Goal: Task Accomplishment & Management: Complete application form

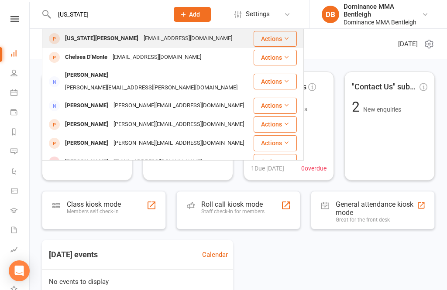
type input "[US_STATE]"
click at [157, 41] on div "[EMAIL_ADDRESS][DOMAIN_NAME]" at bounding box center [188, 38] width 94 height 13
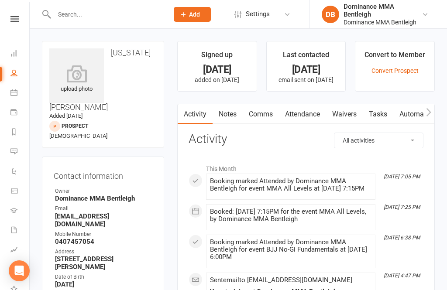
click at [346, 116] on link "Waivers" at bounding box center [344, 114] width 37 height 20
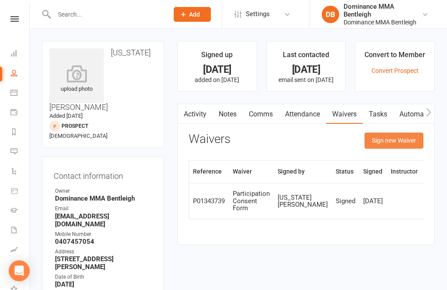
click at [408, 145] on button "Sign new Waiver" at bounding box center [393, 141] width 59 height 16
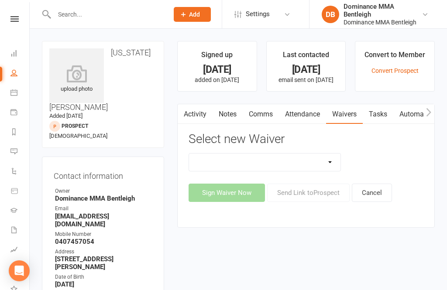
click at [327, 166] on select "DO NOT USE New Member Sign Up | Adults | Marketing Special DO NOT USE New Membe…" at bounding box center [264, 162] width 151 height 17
select select "2129"
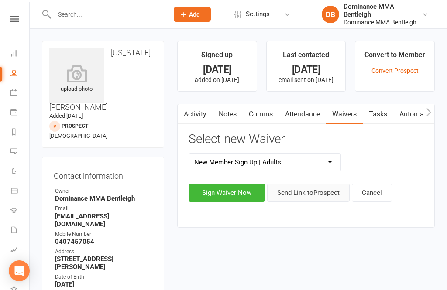
click at [303, 195] on button "Send Link to [GEOGRAPHIC_DATA]" at bounding box center [308, 193] width 82 height 18
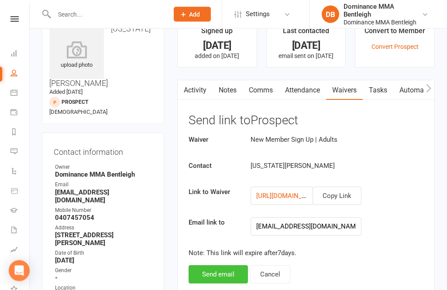
click at [232, 274] on button "Send email" at bounding box center [217, 275] width 59 height 18
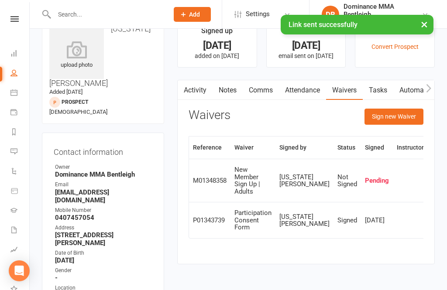
click at [270, 93] on link "Comms" at bounding box center [260, 90] width 36 height 20
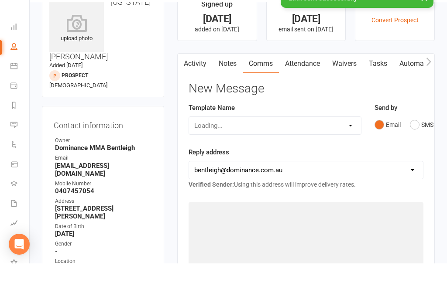
scroll to position [52, 0]
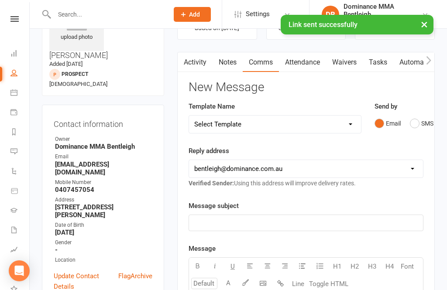
click at [352, 121] on select "Select Template [Email] MARKETING | 10TH BIRTHDAY SPECIAL | CANCELLED MEMBERS […" at bounding box center [275, 124] width 172 height 17
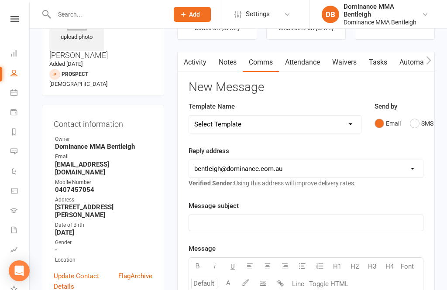
select select "15"
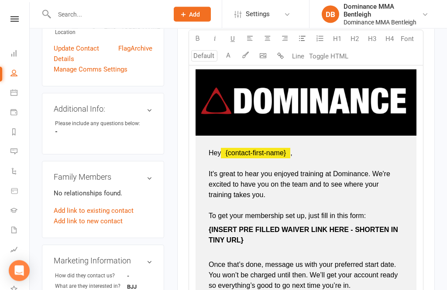
click at [257, 237] on p "{ INSERT PRE FILLED WAIVER LINK HERE - SHORTEN IN TINY URL}" at bounding box center [305, 240] width 195 height 31
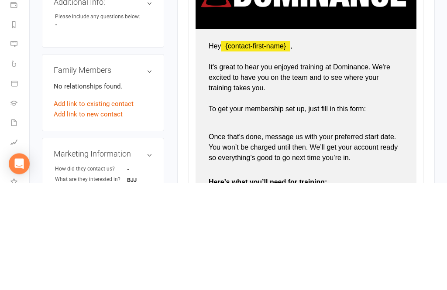
type input "16"
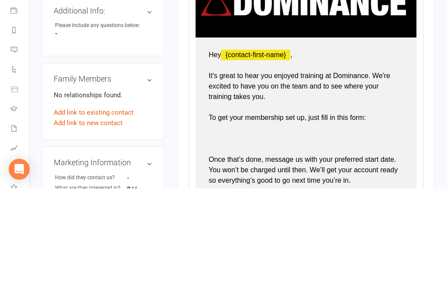
scroll to position [273, 0]
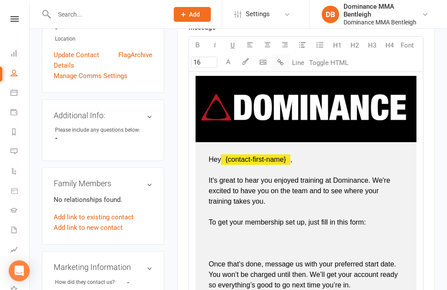
click at [285, 61] on button "button" at bounding box center [280, 62] width 17 height 17
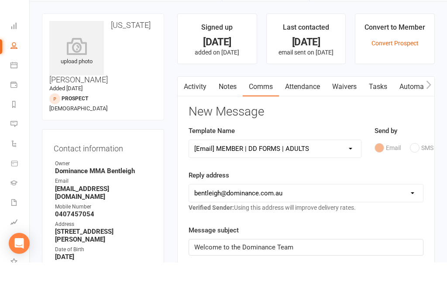
scroll to position [28, 0]
